Goal: Find specific page/section: Find specific page/section

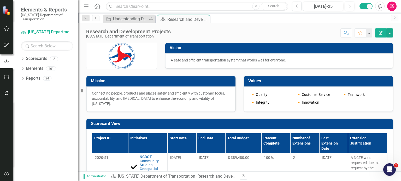
click at [6, 173] on icon "button" at bounding box center [6, 174] width 5 height 4
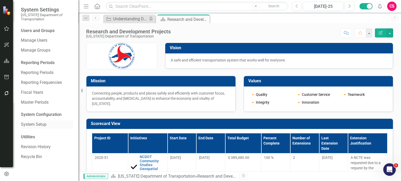
click at [36, 125] on link "System Setup" at bounding box center [47, 125] width 52 height 6
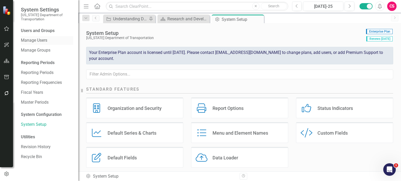
click at [44, 40] on link "Manage Users" at bounding box center [47, 41] width 52 height 6
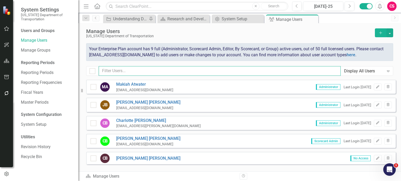
click at [168, 71] on input "text" at bounding box center [220, 71] width 242 height 10
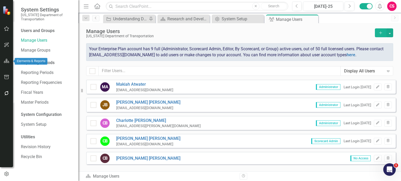
click at [7, 62] on icon "button" at bounding box center [6, 61] width 5 height 4
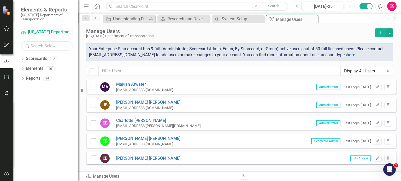
click at [41, 31] on link "Scorecard [US_STATE] Department of Transportation" at bounding box center [47, 32] width 52 height 6
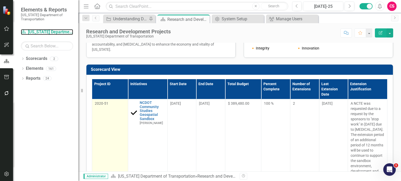
scroll to position [23, 0]
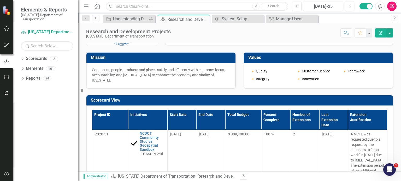
scroll to position [63, 0]
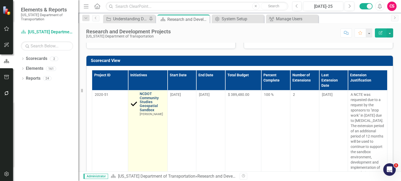
click at [149, 101] on link "NCDOT Community Studies Geospatial Sandbox" at bounding box center [152, 102] width 25 height 20
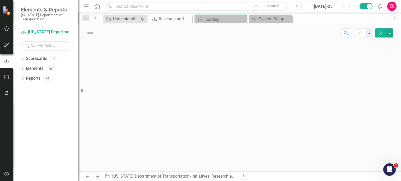
click at [149, 101] on div at bounding box center [239, 107] width 322 height 129
